Goal: Task Accomplishment & Management: Manage account settings

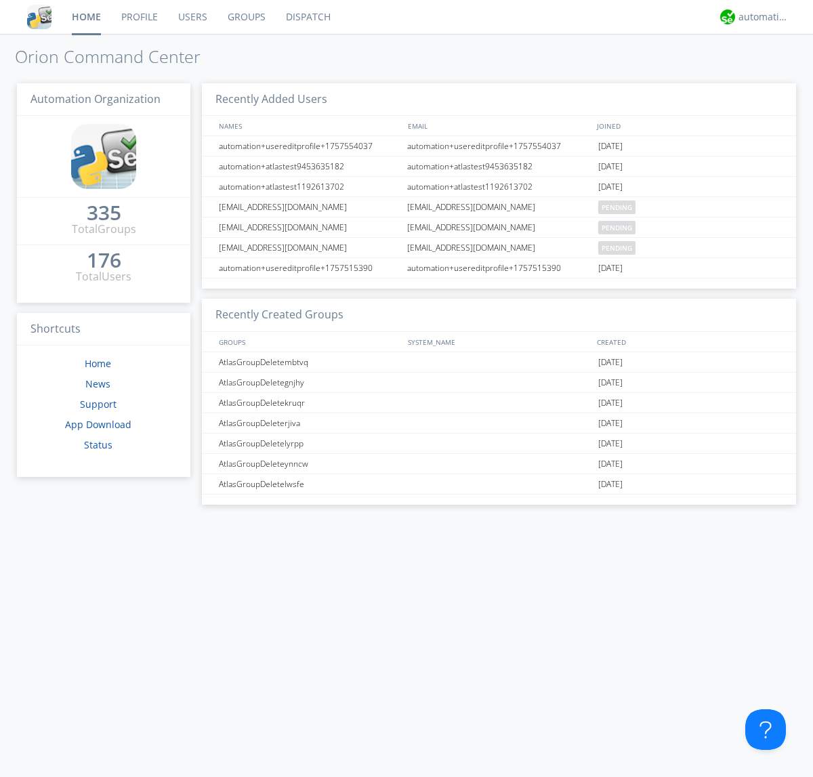
click at [192, 17] on link "Users" at bounding box center [192, 17] width 49 height 34
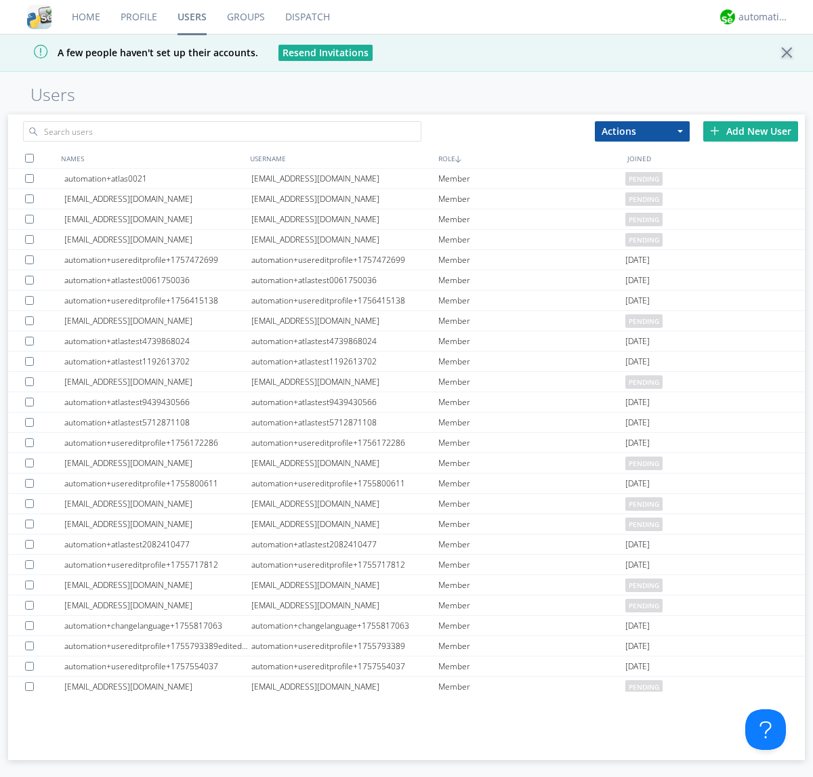
click at [751, 131] on div "Add New User" at bounding box center [750, 131] width 95 height 20
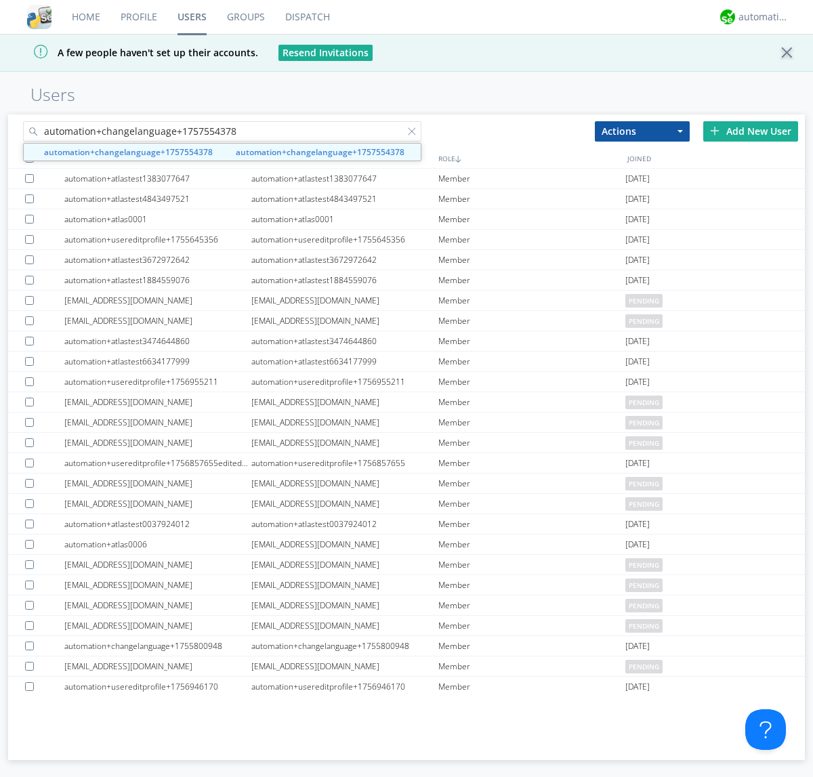
type input "automation+changelanguage+1757554378"
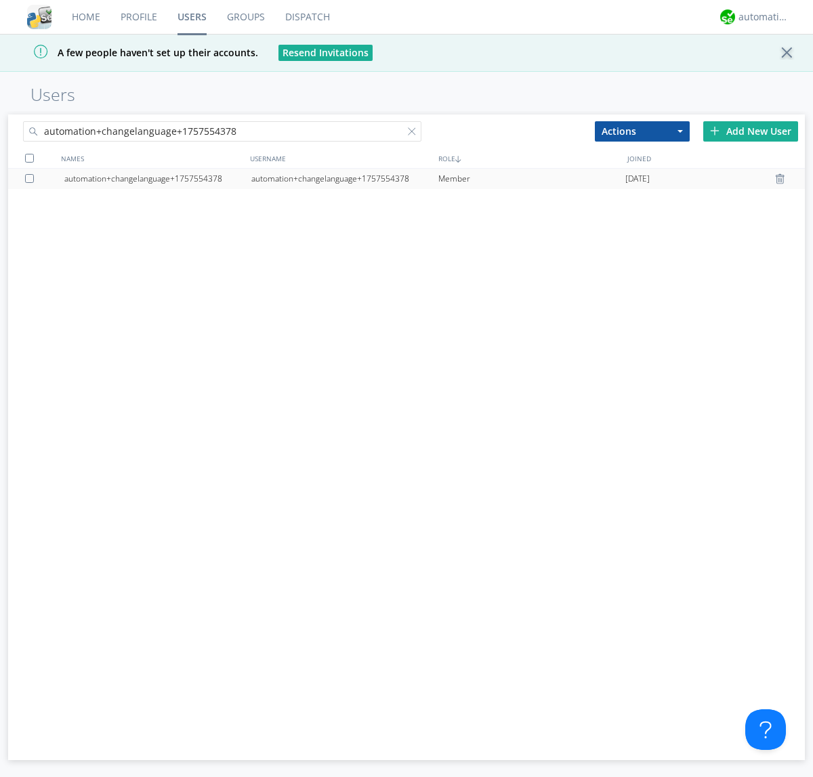
click at [344, 178] on div "automation+changelanguage+1757554378" at bounding box center [344, 179] width 187 height 20
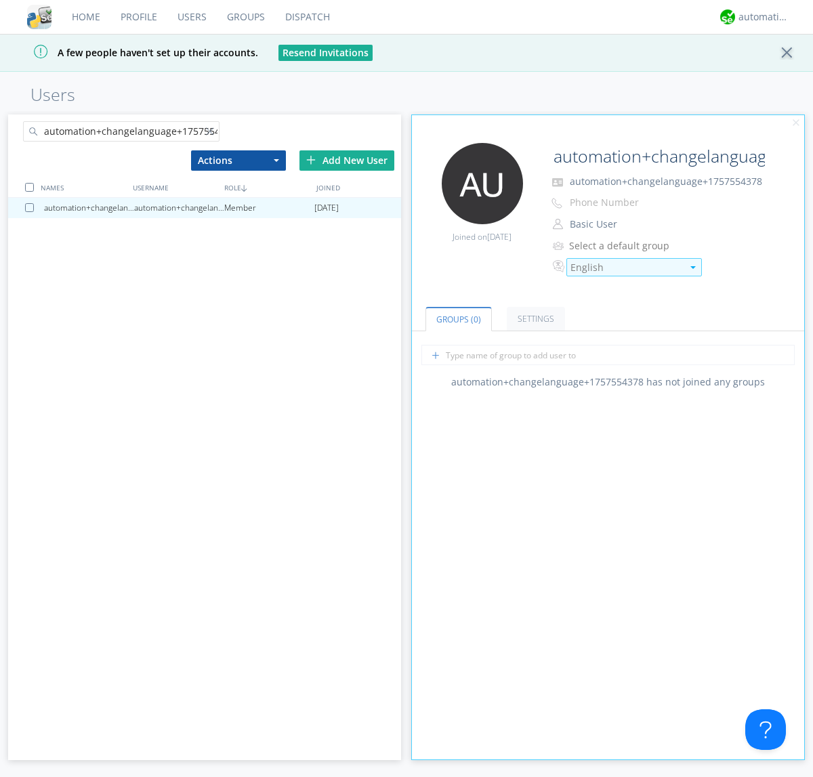
click at [626, 267] on div "English" at bounding box center [627, 268] width 112 height 14
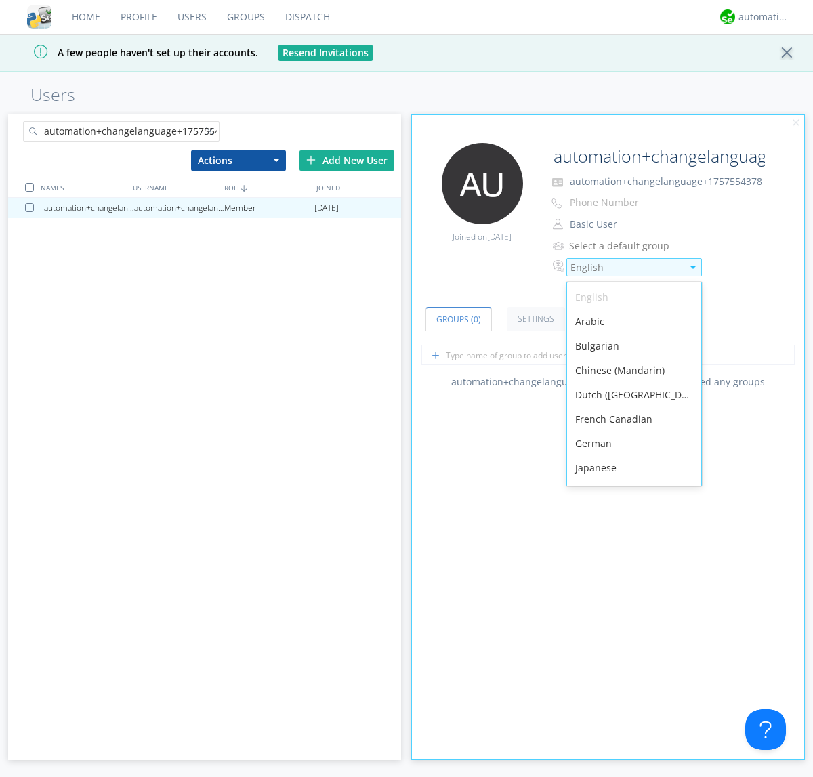
scroll to position [192, 0]
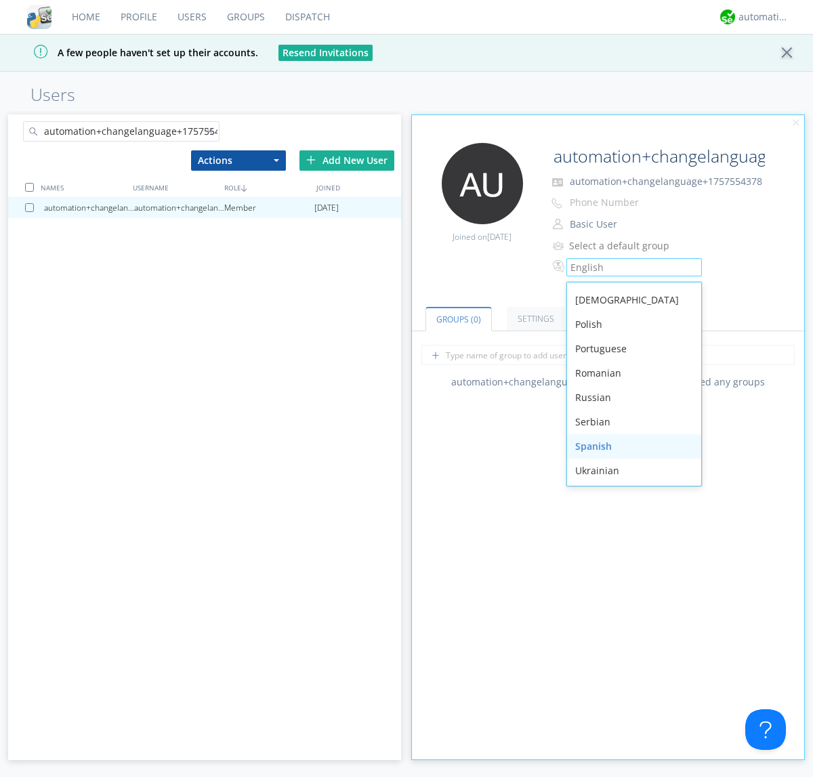
click at [631, 447] on div "Spanish" at bounding box center [634, 446] width 134 height 24
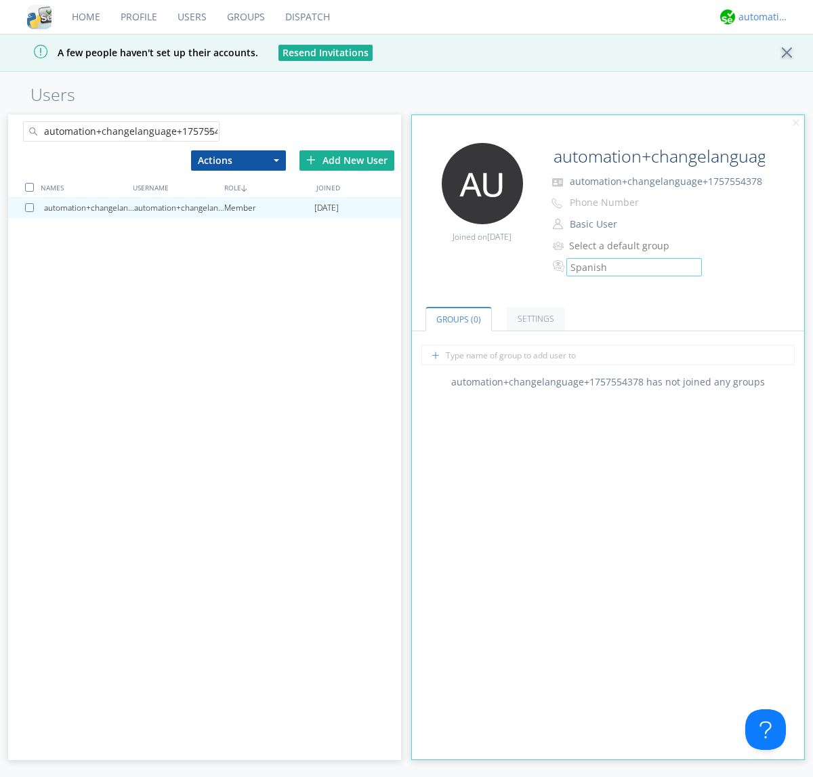
click at [760, 17] on div "automation+atlas" at bounding box center [764, 17] width 51 height 14
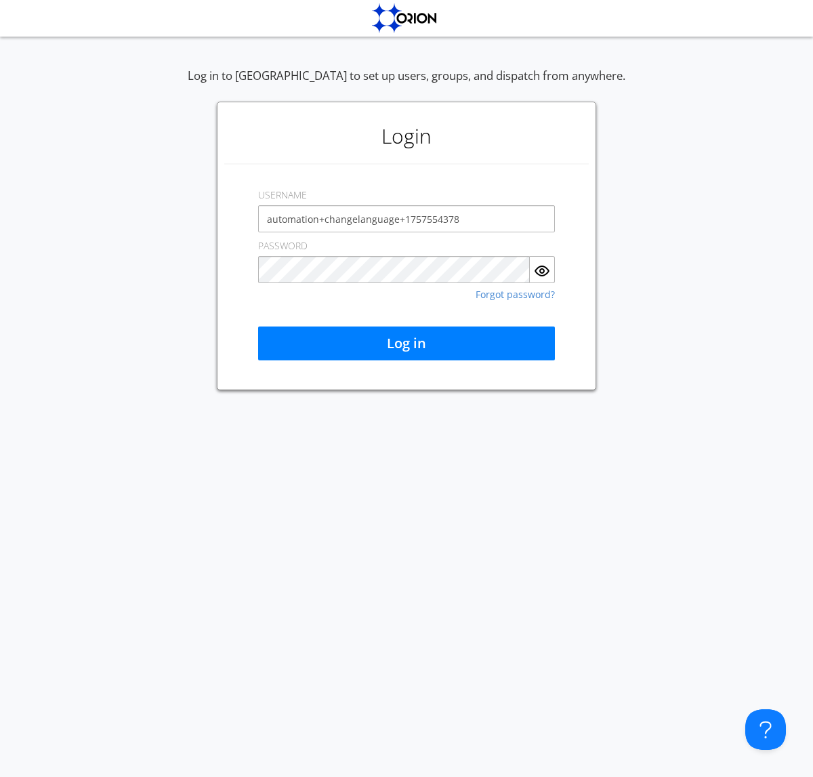
type input "automation+changelanguage+1757554378"
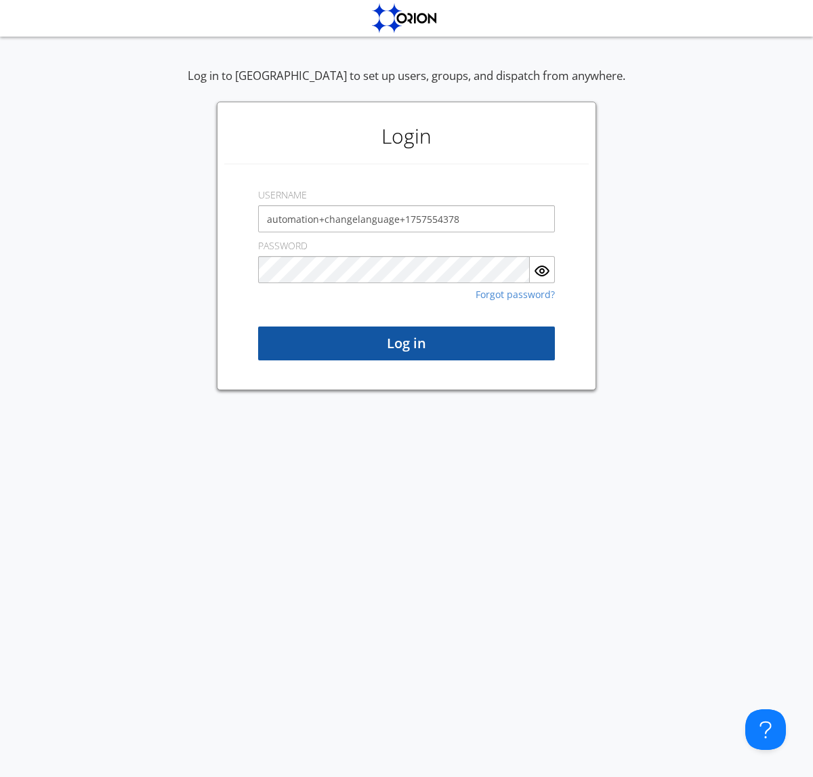
click at [407, 344] on button "Log in" at bounding box center [406, 344] width 297 height 34
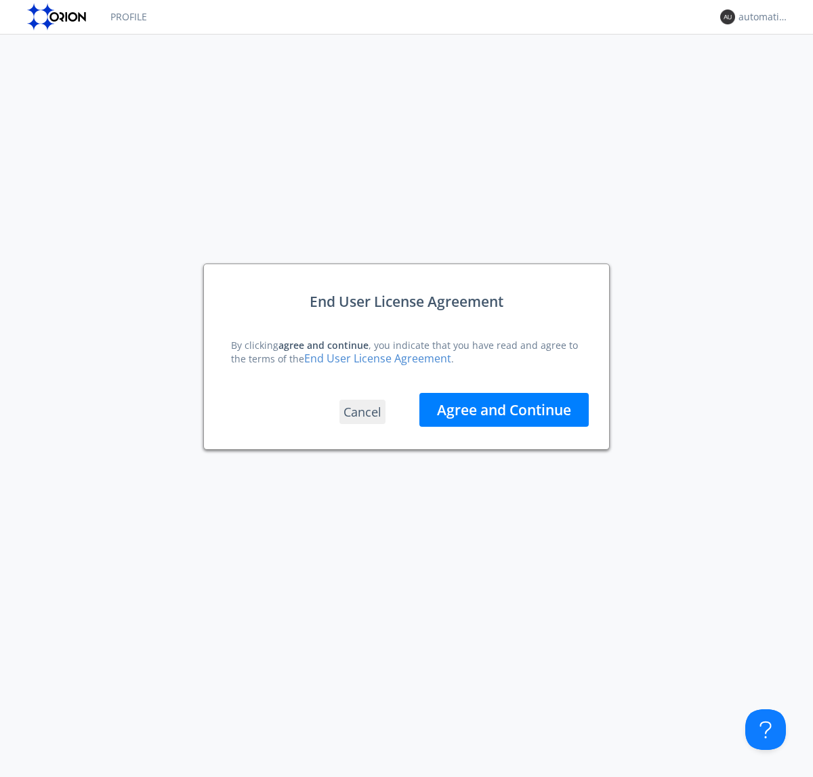
click at [504, 409] on button "Agree and Continue" at bounding box center [503, 410] width 169 height 34
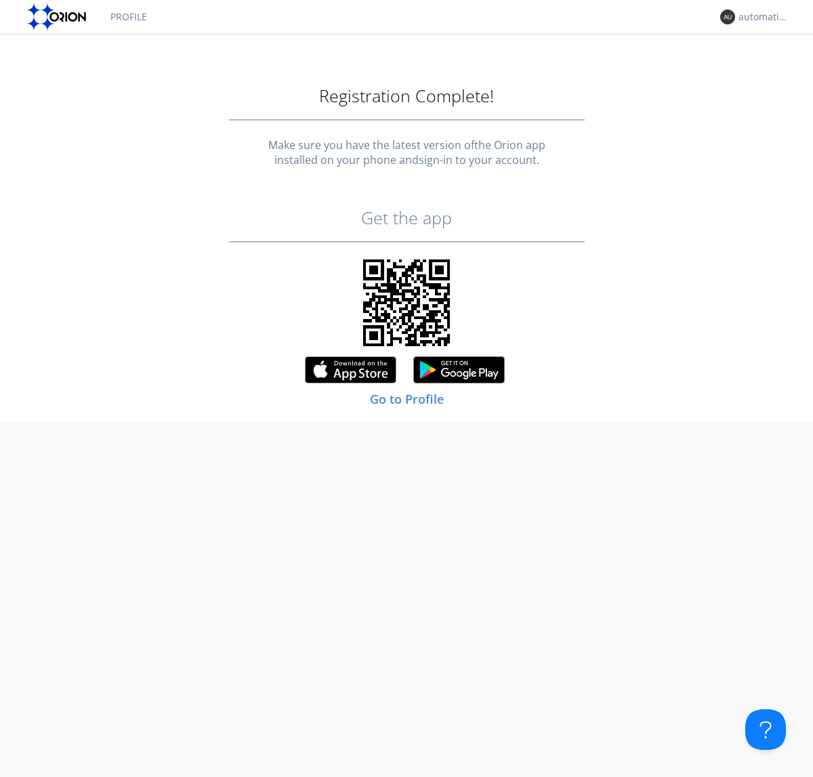
click at [128, 17] on link "Profile" at bounding box center [128, 17] width 57 height 34
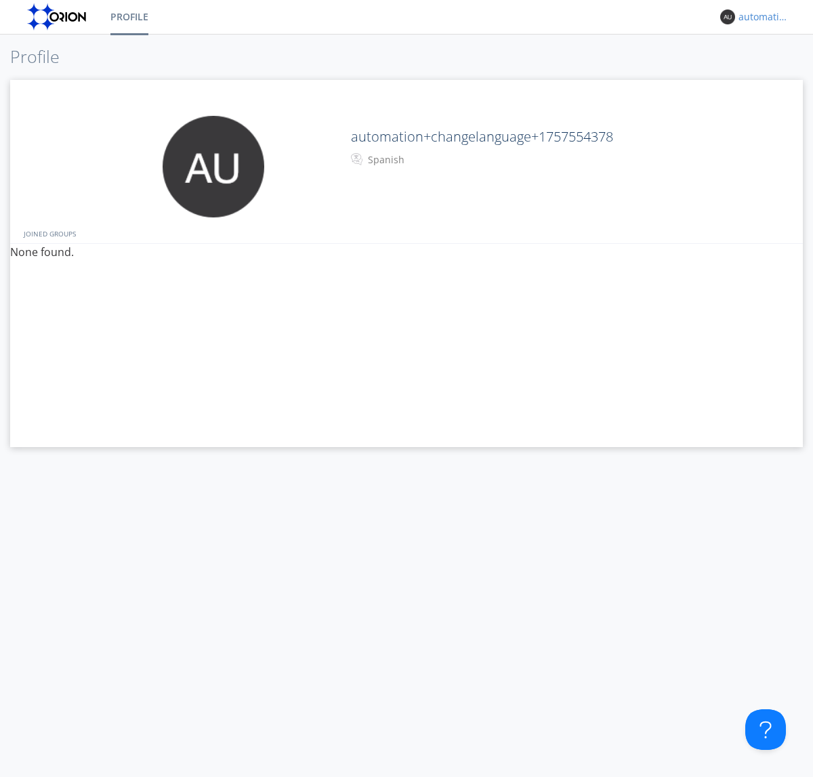
click at [760, 17] on div "automation+changelanguage+1757554378" at bounding box center [764, 17] width 51 height 14
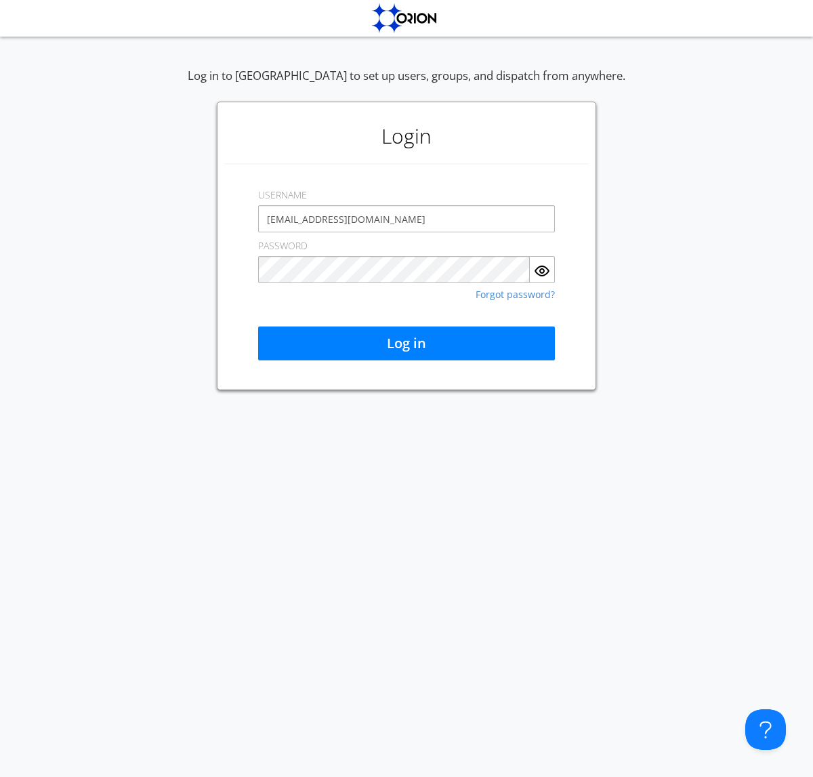
type input "[EMAIL_ADDRESS][DOMAIN_NAME]"
click at [407, 344] on button "Log in" at bounding box center [406, 344] width 297 height 34
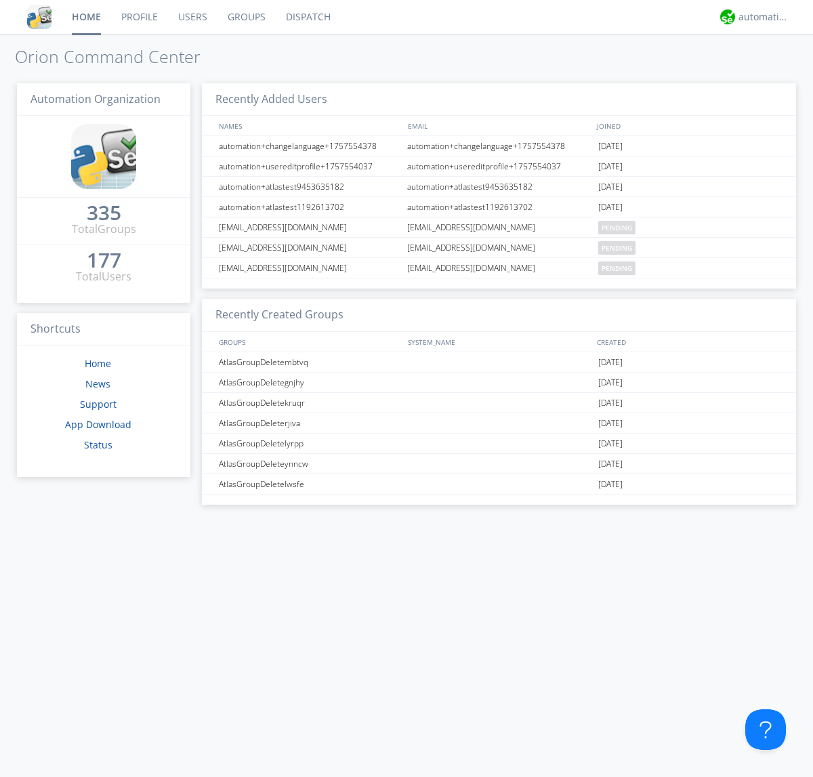
click at [192, 17] on link "Users" at bounding box center [192, 17] width 49 height 34
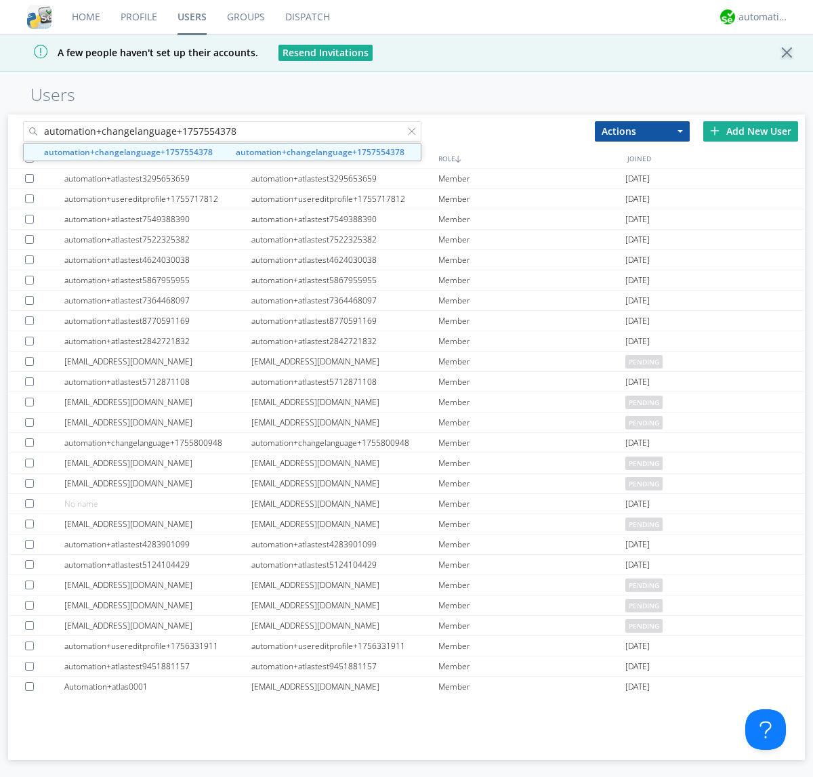
type input "automation+changelanguage+1757554378"
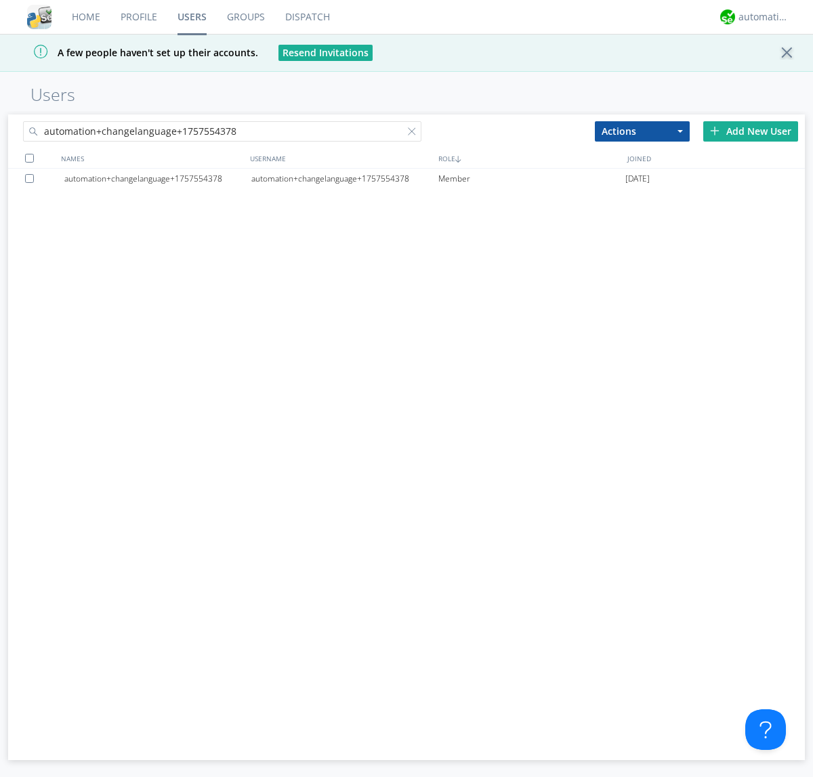
click at [32, 178] on div at bounding box center [32, 178] width 14 height 9
click at [642, 131] on button "Actions" at bounding box center [642, 131] width 95 height 20
click at [0, 0] on link "Delete User" at bounding box center [0, 0] width 0 height 0
click at [760, 17] on div "automation+atlas" at bounding box center [764, 17] width 51 height 14
